Goal: Use online tool/utility: Utilize a website feature to perform a specific function

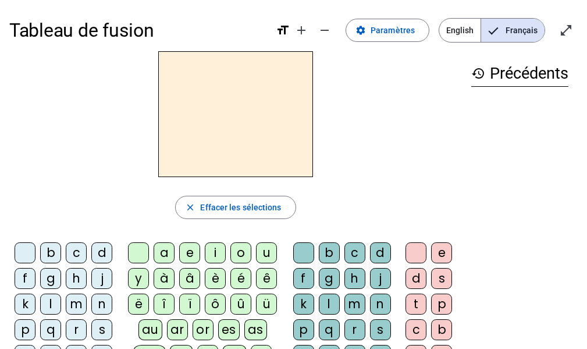
click at [51, 301] on div "l" at bounding box center [50, 303] width 21 height 21
click at [192, 250] on div "e" at bounding box center [189, 252] width 21 height 21
click at [167, 251] on div "a" at bounding box center [164, 252] width 21 height 21
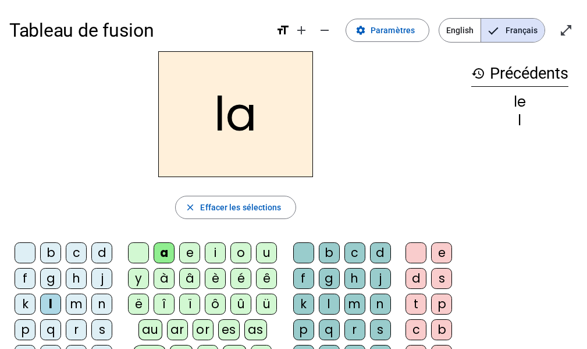
click at [273, 250] on div "u" at bounding box center [266, 252] width 21 height 21
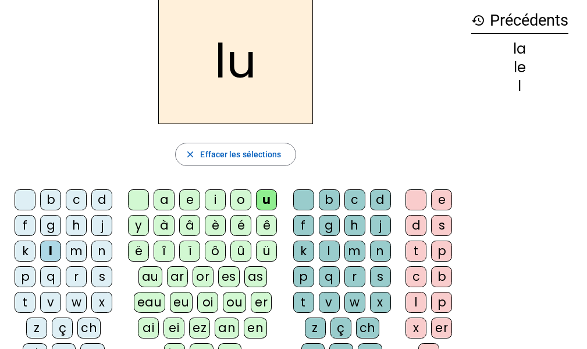
scroll to position [52, 0]
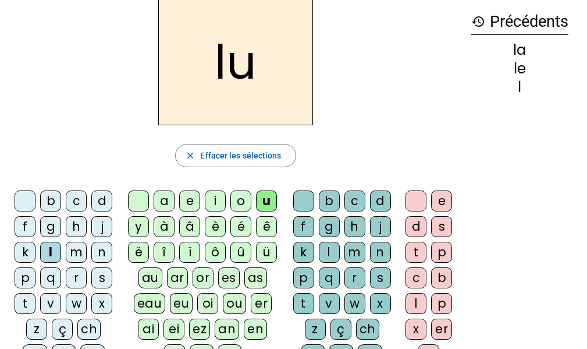
click at [20, 300] on div "t" at bounding box center [25, 303] width 21 height 21
click at [193, 199] on div "e" at bounding box center [189, 200] width 21 height 21
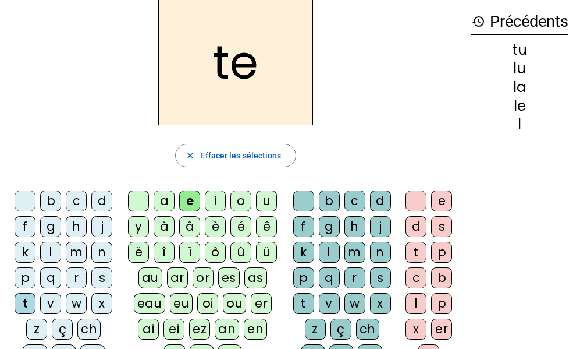
click at [165, 200] on div "a" at bounding box center [164, 200] width 21 height 21
